Goal: Information Seeking & Learning: Learn about a topic

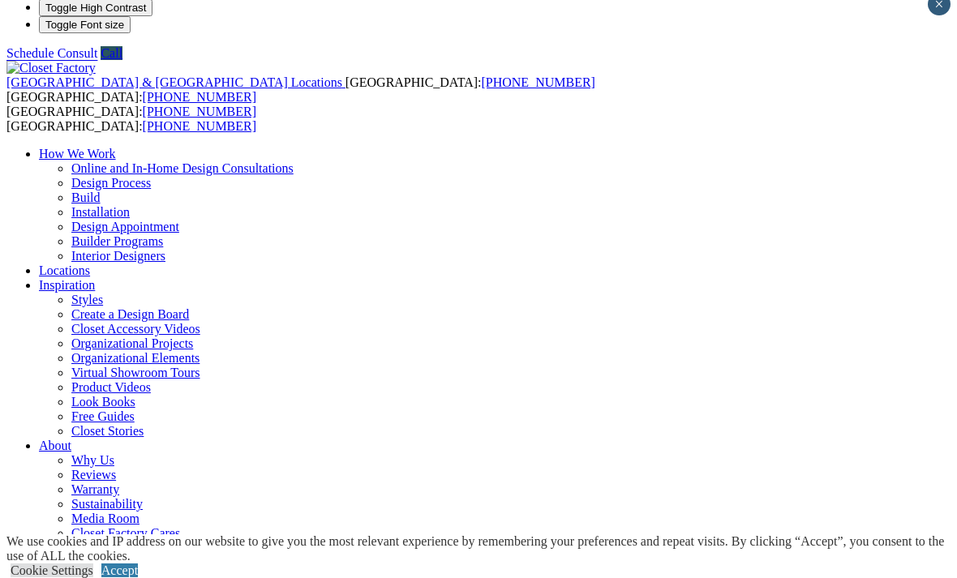
scroll to position [15, 0]
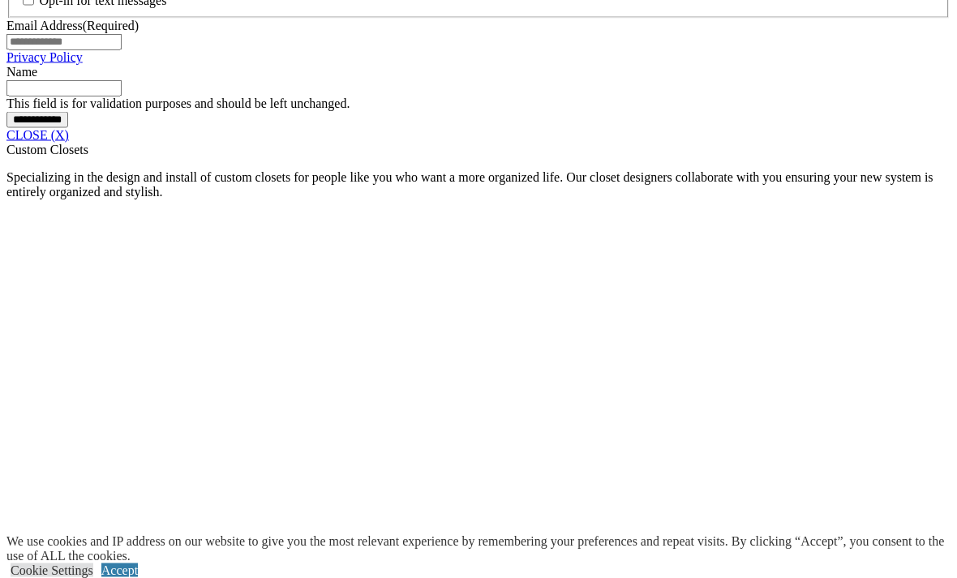
scroll to position [1363, 0]
click at [69, 141] on link "CLOSE (X)" at bounding box center [37, 134] width 62 height 14
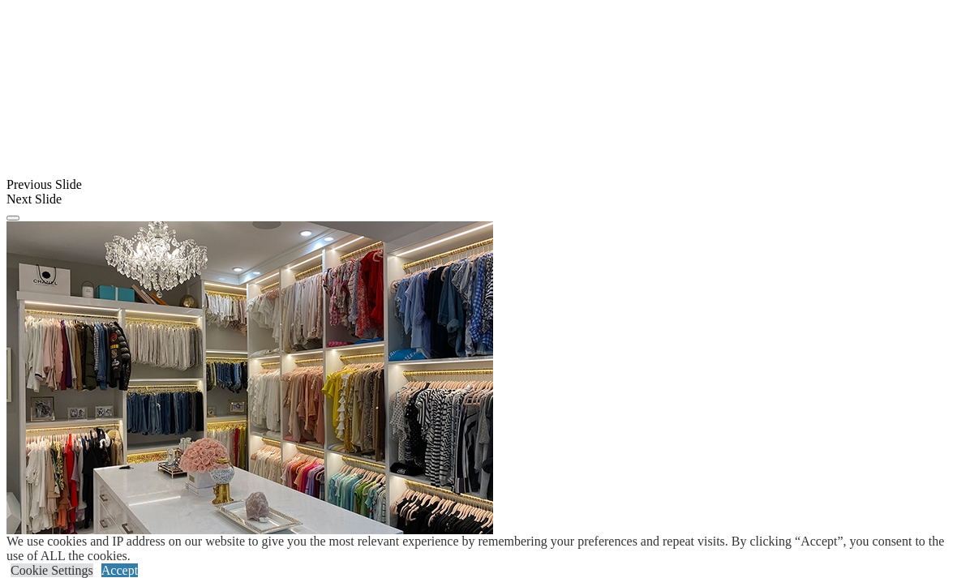
scroll to position [1415, 0]
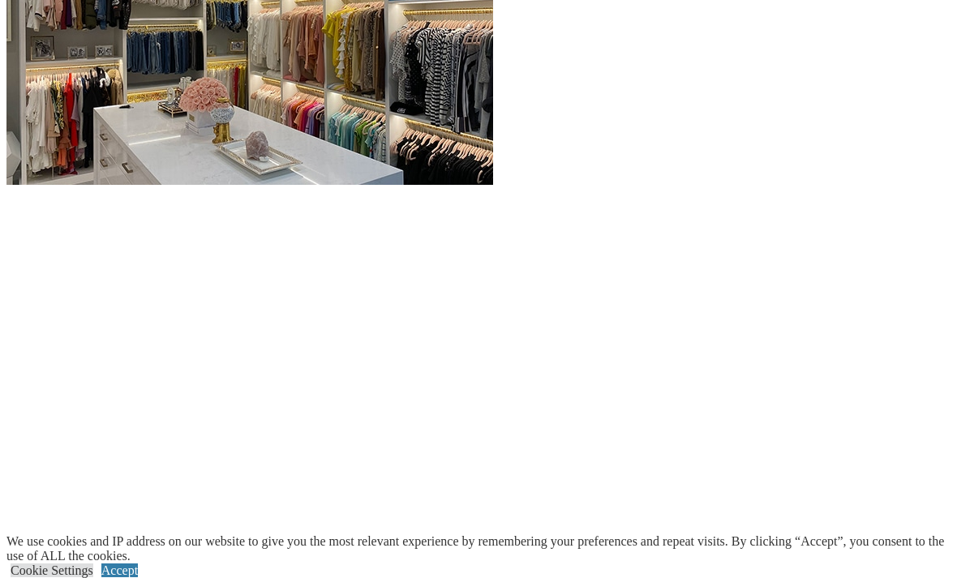
scroll to position [1791, 0]
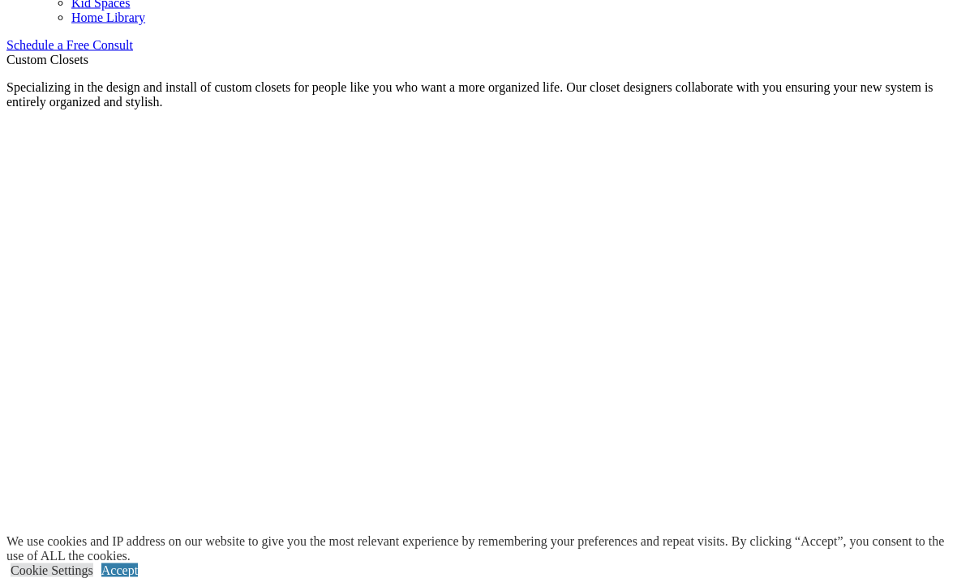
scroll to position [1043, 0]
